Goal: Check status: Check status

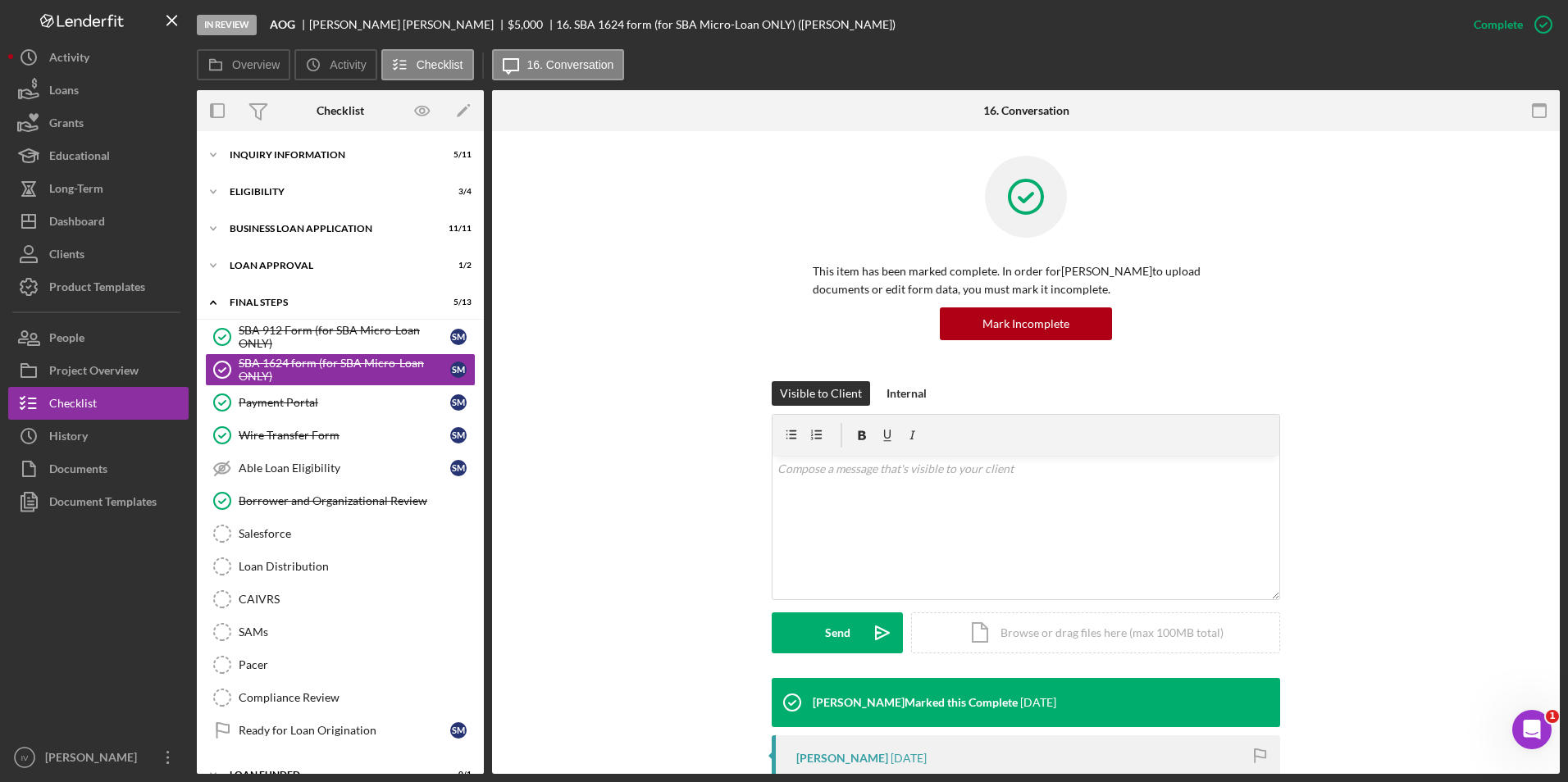
scroll to position [26, 0]
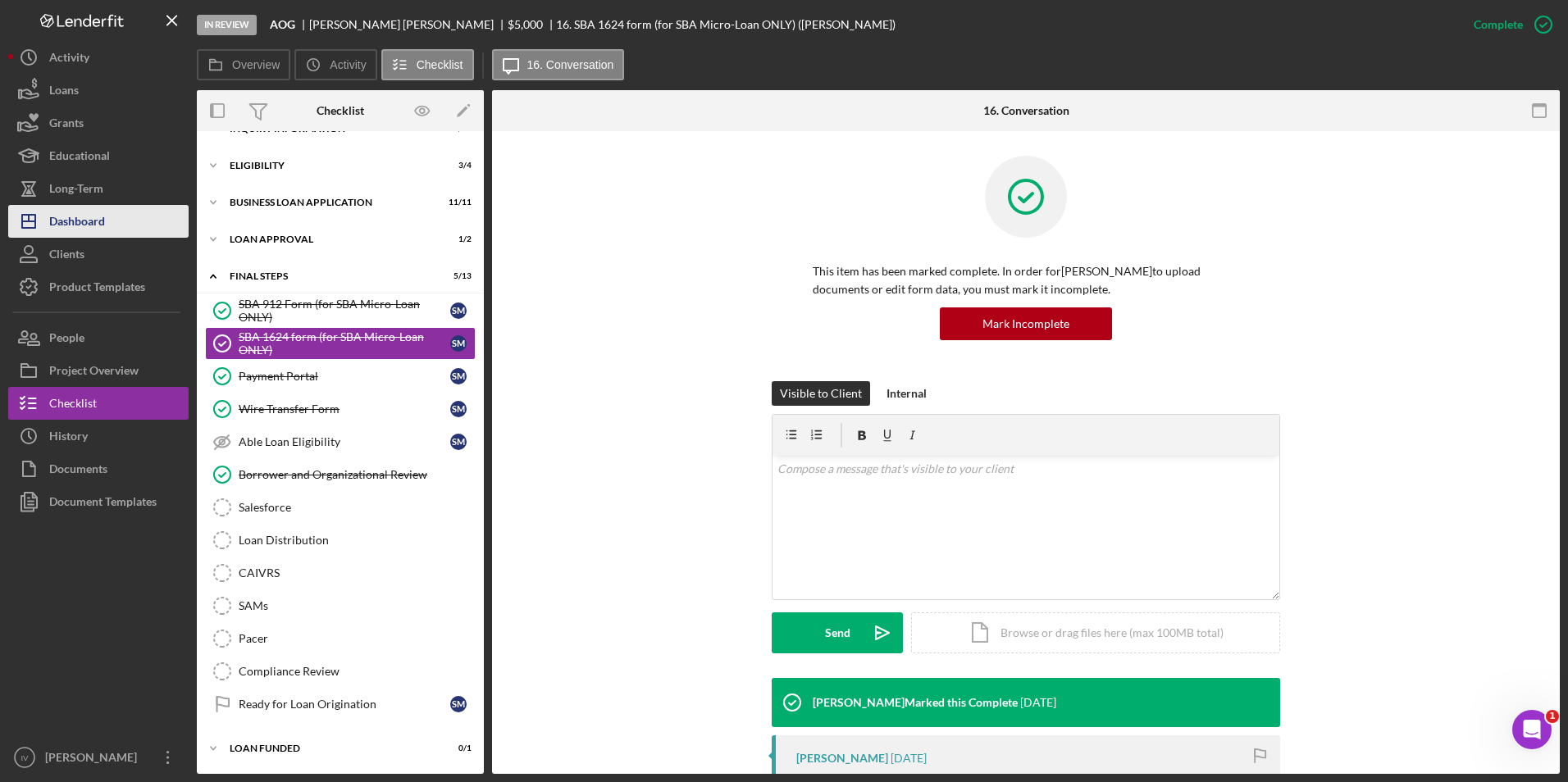
click at [88, 218] on div "Dashboard" at bounding box center [76, 222] width 55 height 37
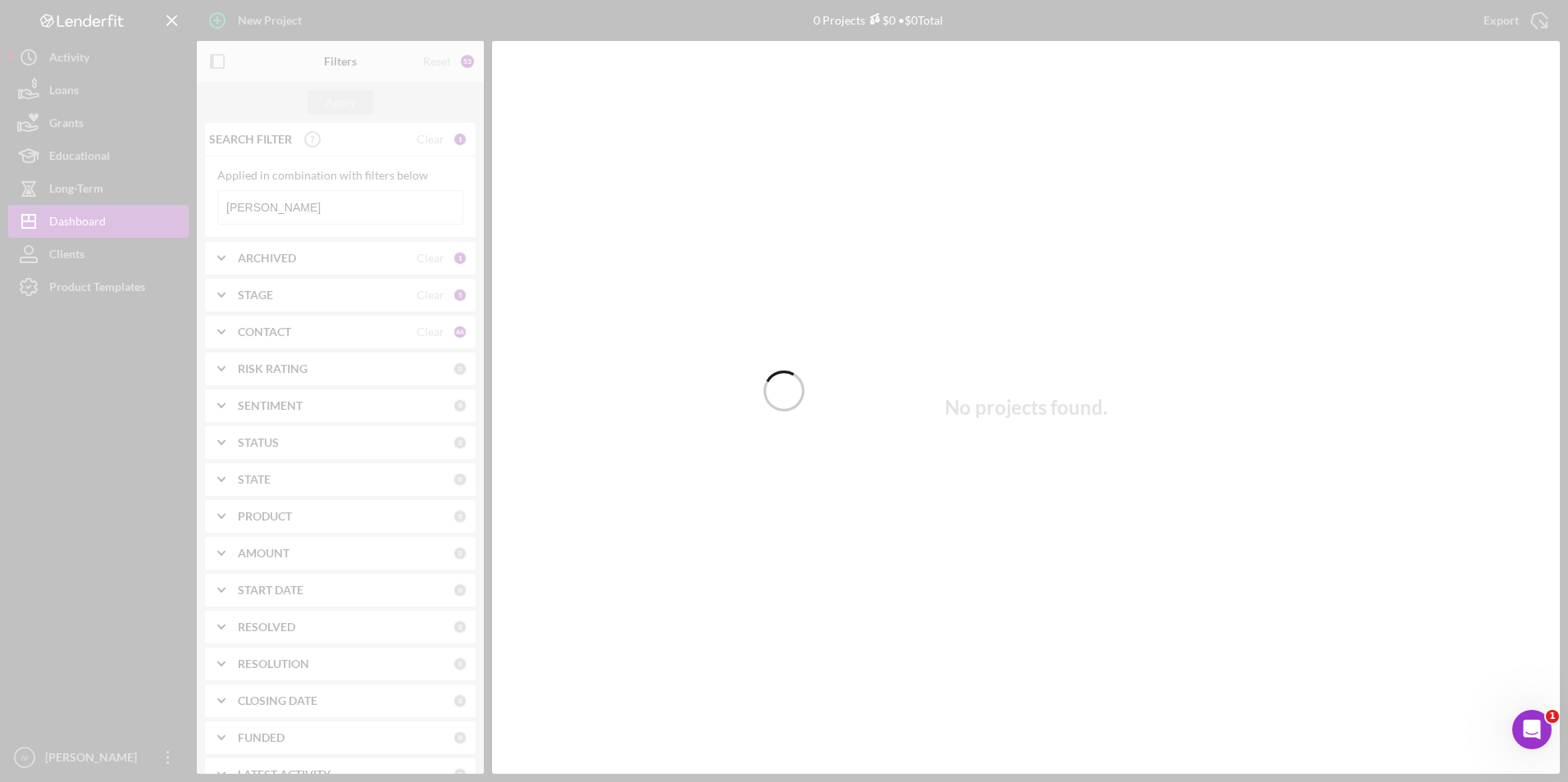
click at [331, 211] on div at bounding box center [784, 391] width 1568 height 782
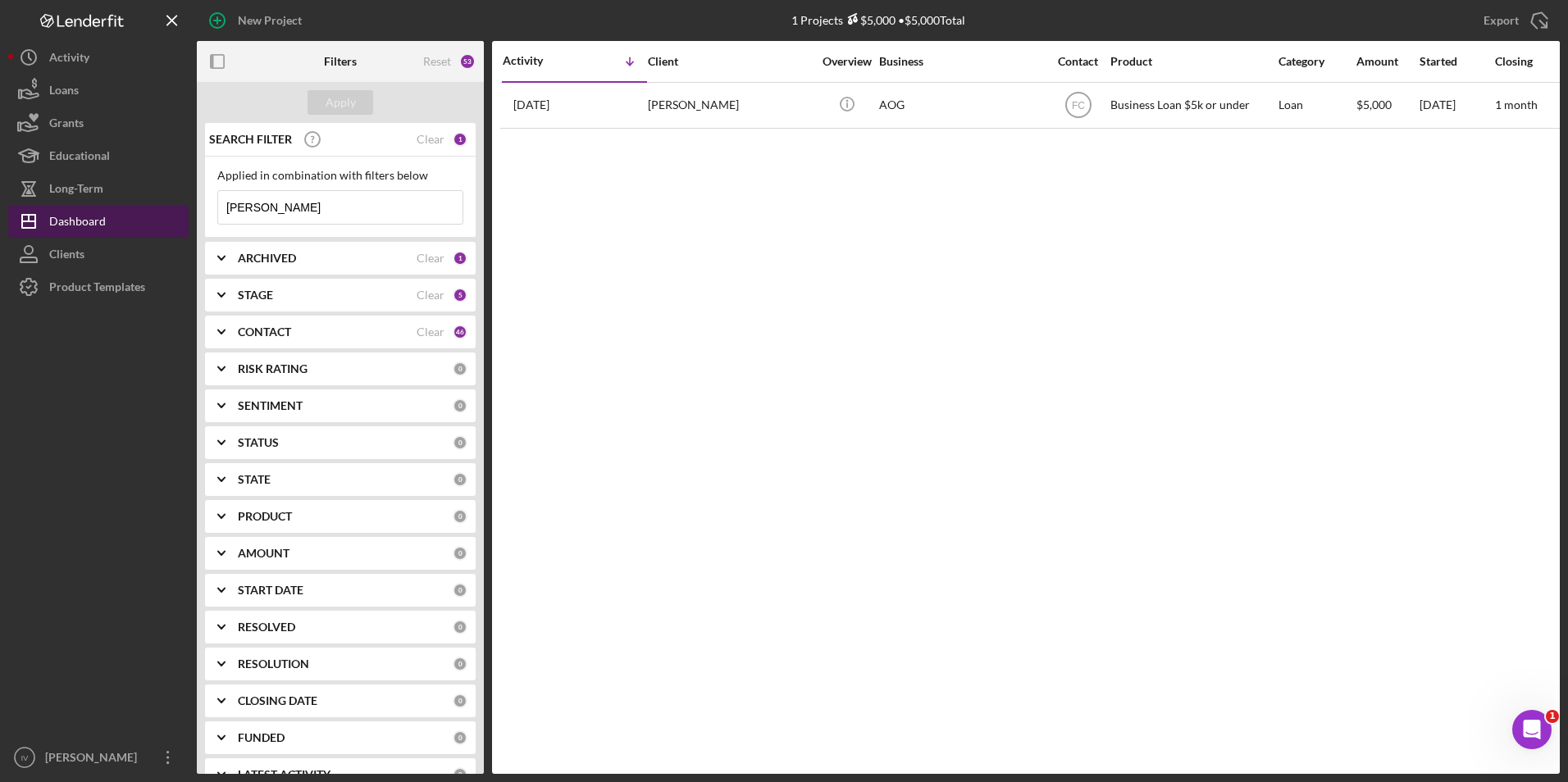
drag, startPoint x: 309, startPoint y: 217, endPoint x: 172, endPoint y: 217, distance: 137.0
click at [172, 217] on div "New Project 1 Projects $5,000 • $5,000 Total [PERSON_NAME] Export Icon/Export F…" at bounding box center [784, 387] width 1552 height 774
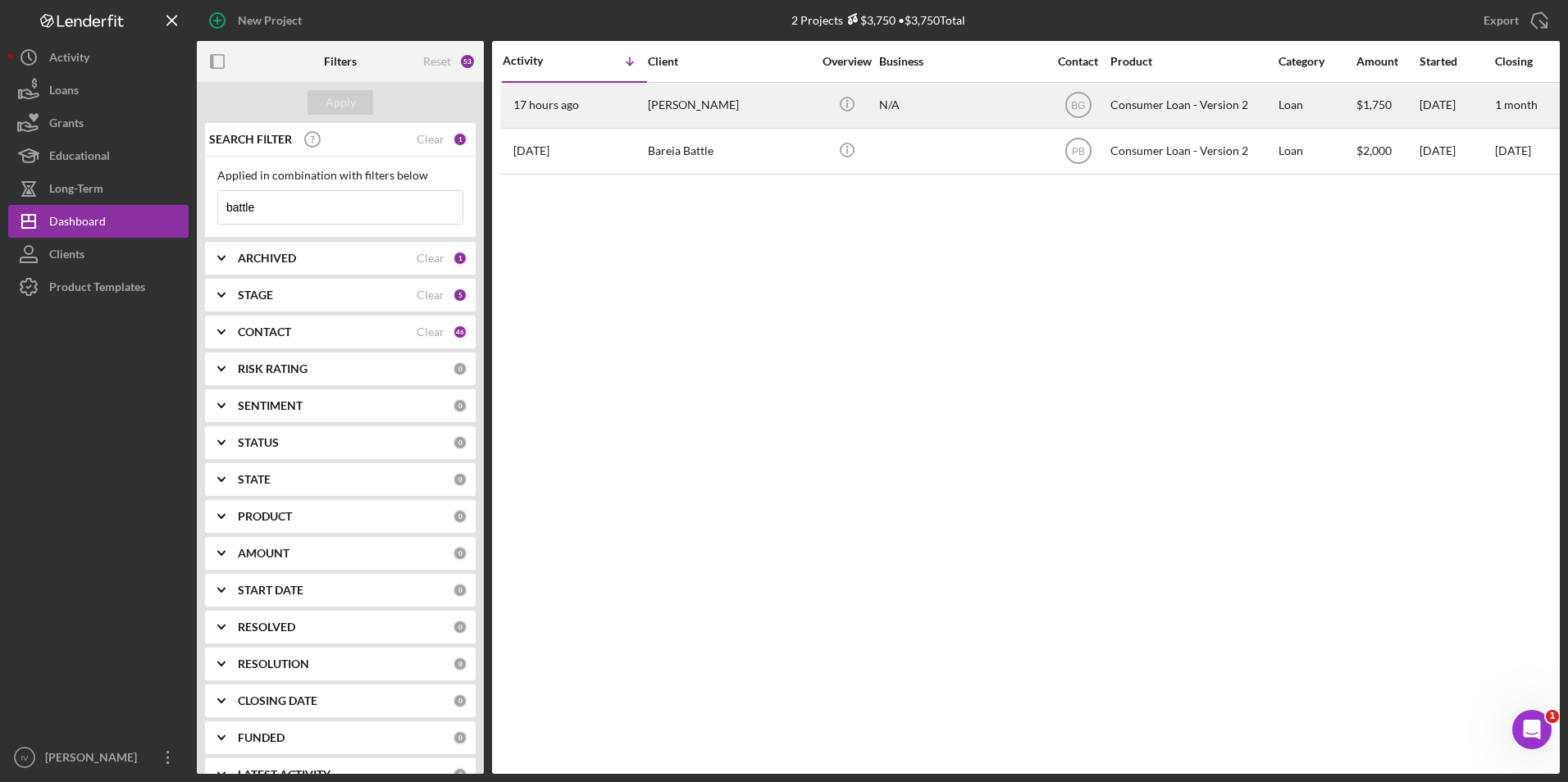
type input "battle"
click at [769, 95] on div "[PERSON_NAME]" at bounding box center [730, 105] width 164 height 43
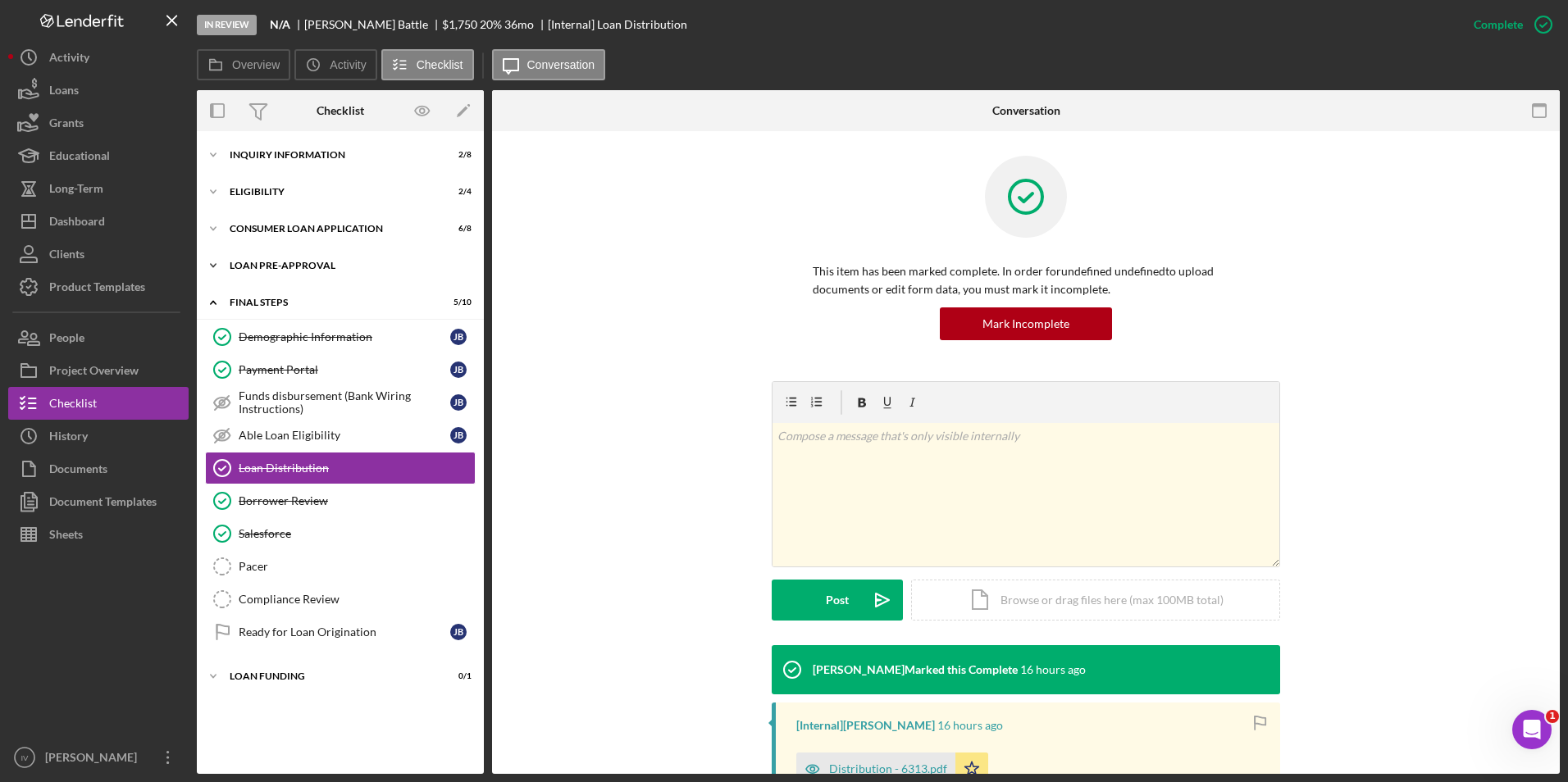
click at [282, 272] on div "Icon/Expander Loan Pre-Approval 1 / 2" at bounding box center [341, 266] width 287 height 33
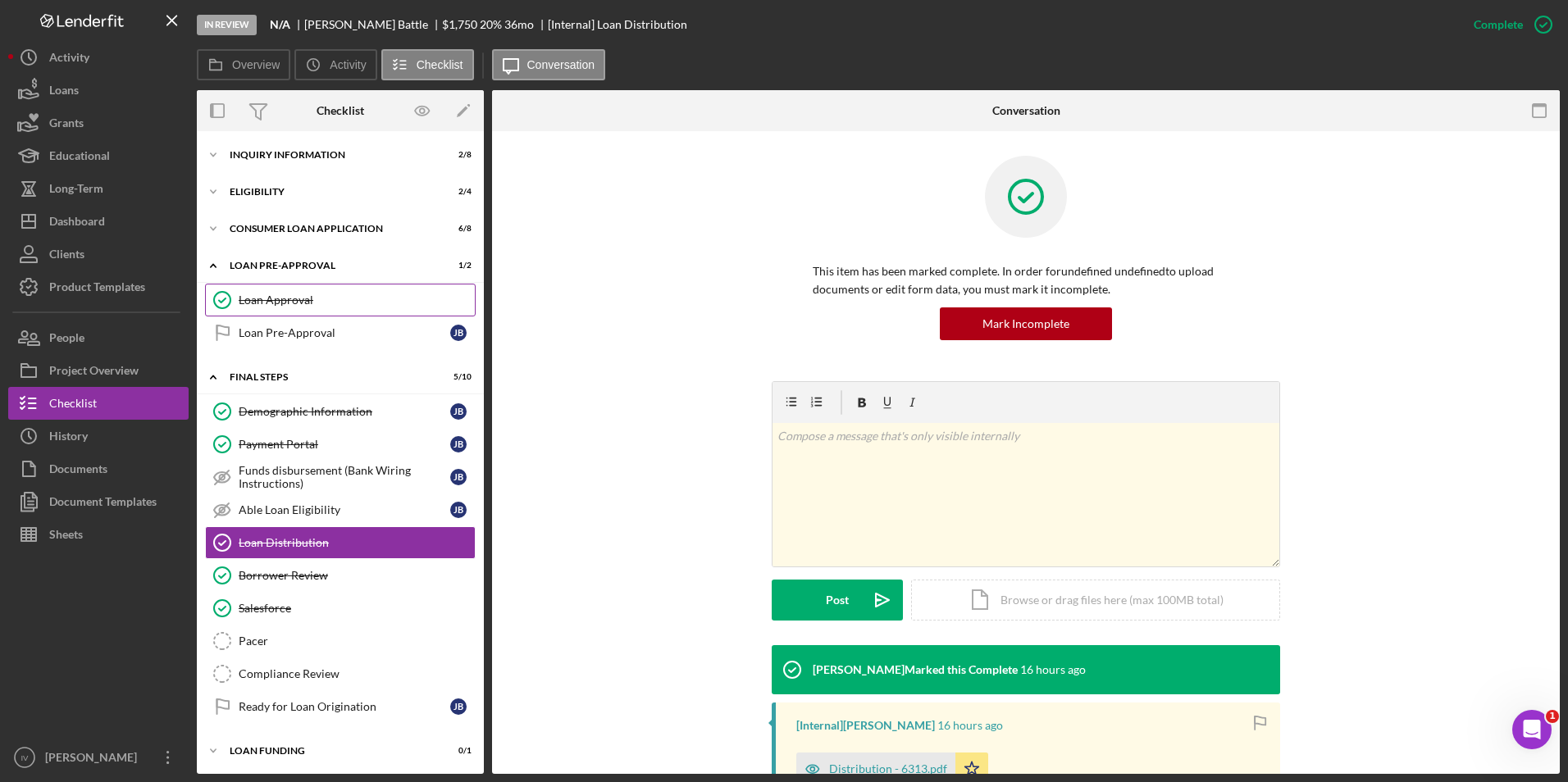
click at [278, 289] on link "Loan Approval Loan Approval" at bounding box center [340, 299] width 270 height 33
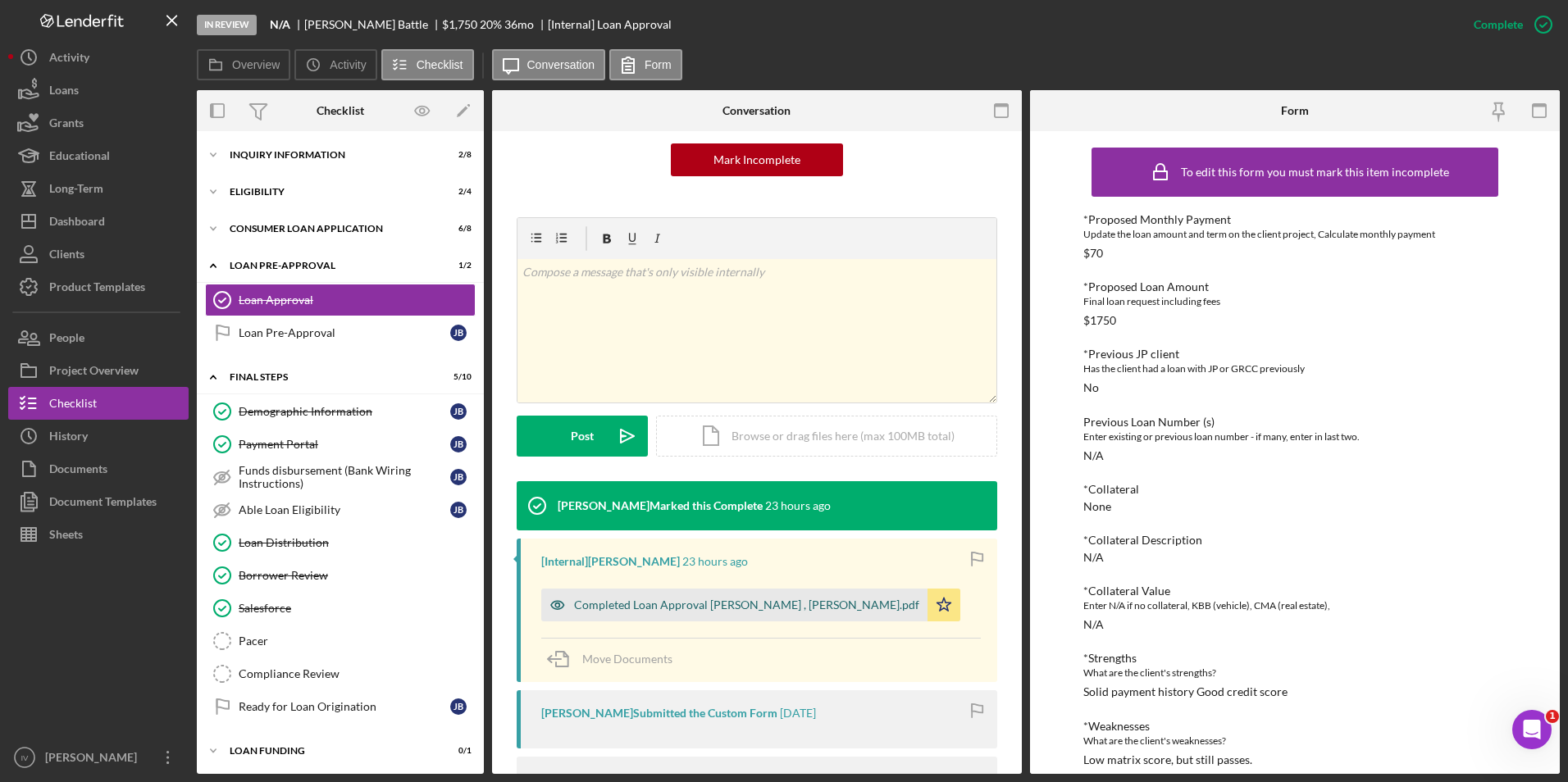
click at [691, 593] on div "Completed Loan Approval [PERSON_NAME] , [PERSON_NAME].pdf" at bounding box center [734, 605] width 386 height 33
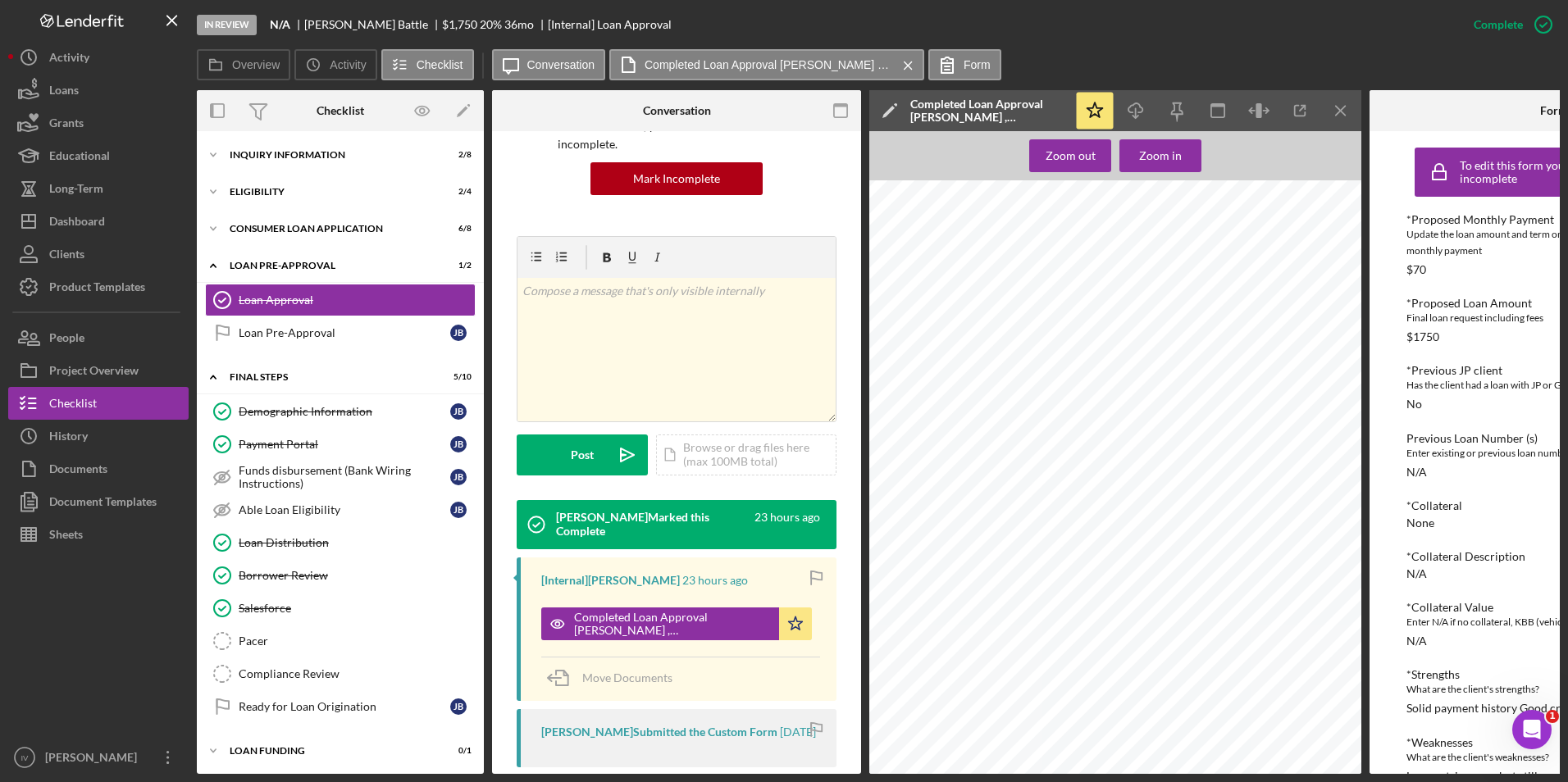
scroll to position [634, 0]
click at [338, 164] on div "Icon/Expander Inquiry Information 2 / 8" at bounding box center [341, 155] width 287 height 33
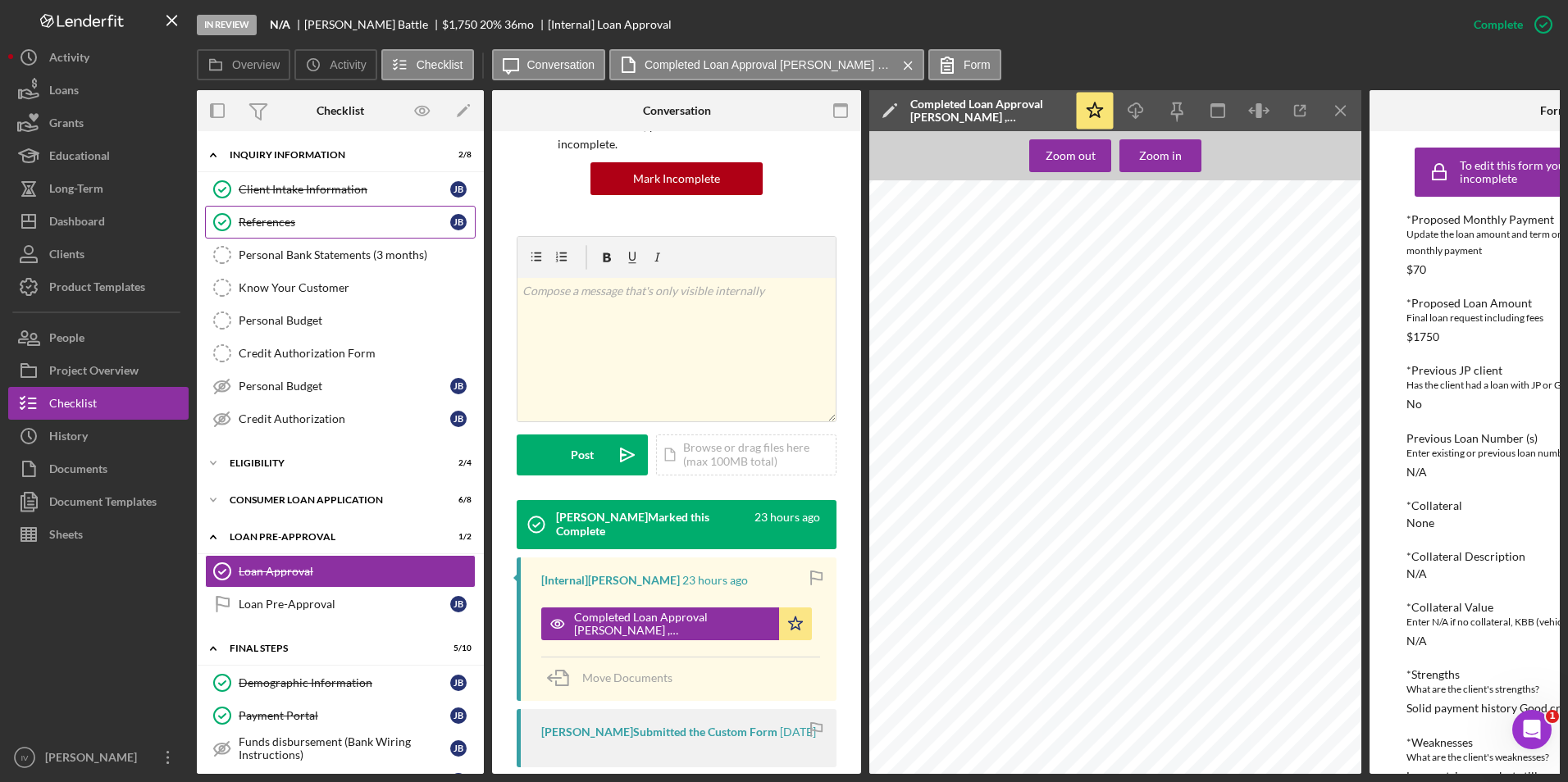
drag, startPoint x: 332, startPoint y: 188, endPoint x: 373, endPoint y: 210, distance: 46.5
click at [332, 188] on div "Client Intake Information" at bounding box center [344, 190] width 211 height 13
